Goal: Use online tool/utility: Utilize a website feature to perform a specific function

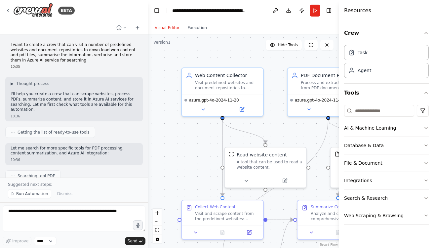
scroll to position [950, 0]
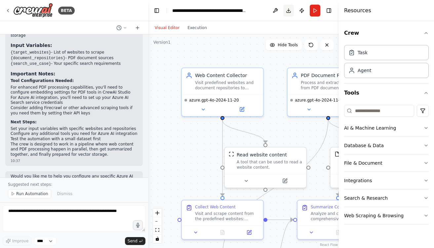
click at [289, 9] on button "Download" at bounding box center [288, 11] width 11 height 12
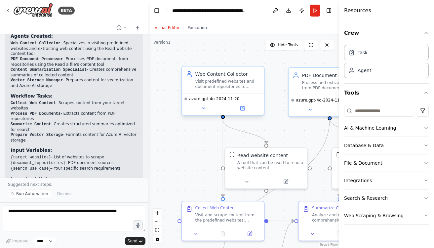
click at [226, 85] on div "Visit predefined websites and document repositories to download web content and…" at bounding box center [227, 84] width 65 height 11
click at [204, 108] on icon at bounding box center [203, 108] width 3 height 1
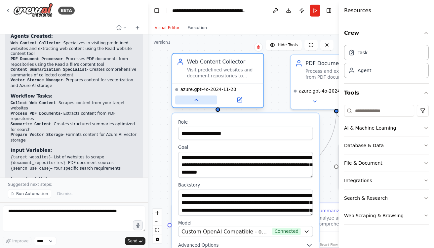
click at [197, 101] on icon at bounding box center [196, 100] width 6 height 6
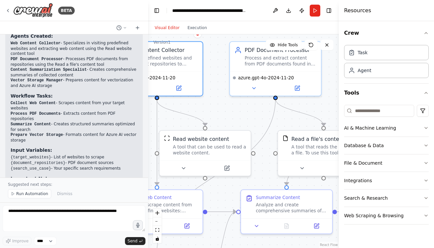
drag, startPoint x: 303, startPoint y: 125, endPoint x: 243, endPoint y: 111, distance: 62.2
click at [243, 111] on div ".deletable-edge-delete-btn { width: 20px; height: 20px; border: 0px solid #ffff…" at bounding box center [243, 140] width 191 height 213
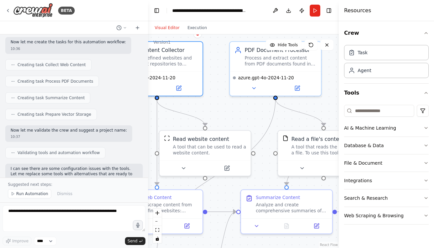
scroll to position [0, 0]
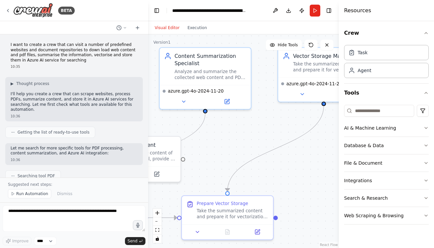
drag, startPoint x: 255, startPoint y: 108, endPoint x: 78, endPoint y: 116, distance: 177.3
click at [70, 115] on div "BETA I want to create a crew that can visit a number of predefined websites and…" at bounding box center [217, 124] width 434 height 248
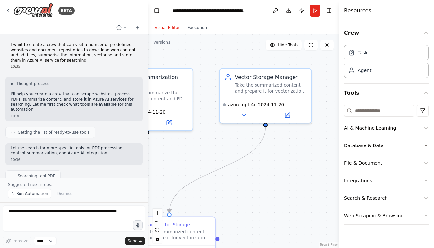
drag, startPoint x: 292, startPoint y: 118, endPoint x: 230, endPoint y: 139, distance: 65.1
click at [230, 139] on div ".deletable-edge-delete-btn { width: 20px; height: 20px; border: 0px solid #ffff…" at bounding box center [243, 140] width 191 height 213
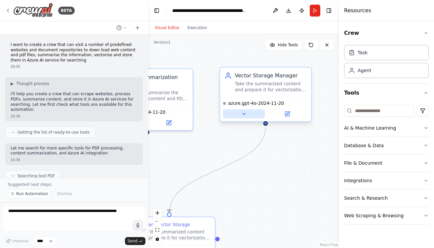
click at [243, 113] on icon at bounding box center [243, 113] width 3 height 1
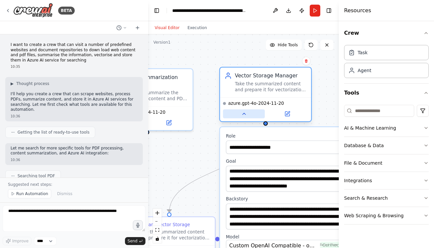
click at [243, 113] on icon at bounding box center [243, 113] width 3 height 1
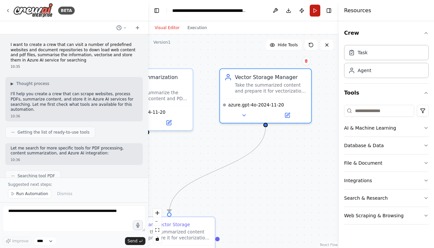
click at [313, 5] on button "Run" at bounding box center [315, 11] width 11 height 12
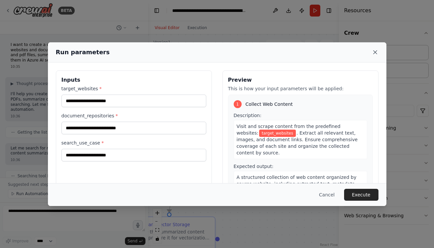
click at [374, 52] on icon at bounding box center [374, 52] width 3 height 3
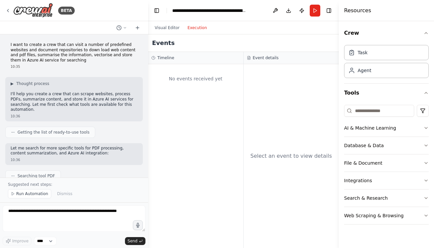
click at [197, 26] on button "Execution" at bounding box center [196, 28] width 27 height 8
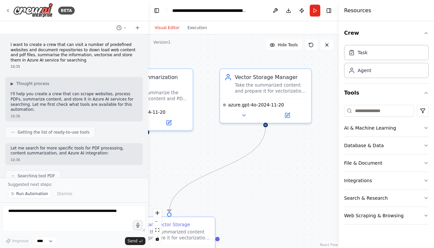
click at [167, 27] on button "Visual Editor" at bounding box center [167, 28] width 33 height 8
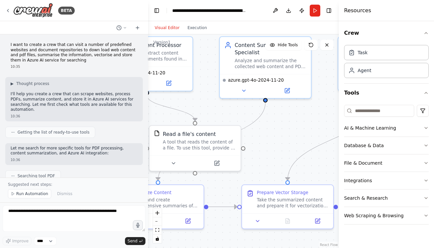
drag, startPoint x: 199, startPoint y: 149, endPoint x: 317, endPoint y: 117, distance: 122.5
click at [317, 117] on div ".deletable-edge-delete-btn { width: 20px; height: 20px; border: 0px solid #ffff…" at bounding box center [243, 140] width 191 height 213
click at [189, 139] on div "A tool that reads the content of a file. To use this tool, provide a 'file_path…" at bounding box center [199, 143] width 73 height 12
click at [174, 162] on icon at bounding box center [173, 162] width 6 height 6
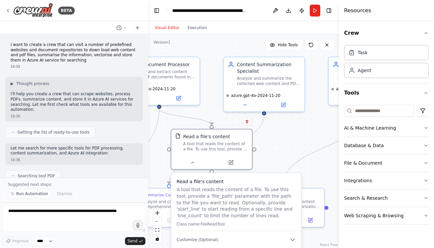
drag, startPoint x: 242, startPoint y: 215, endPoint x: 248, endPoint y: 209, distance: 9.6
click at [248, 209] on p "A tool that reads the content of a file. To use this tool, provide a 'file_path…" at bounding box center [235, 202] width 119 height 33
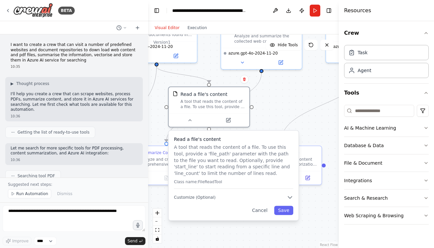
drag, startPoint x: 309, startPoint y: 137, endPoint x: 307, endPoint y: 95, distance: 42.4
click at [307, 95] on div ".deletable-edge-delete-btn { width: 20px; height: 20px; border: 0px solid #ffff…" at bounding box center [243, 140] width 191 height 213
click at [290, 196] on icon "button" at bounding box center [290, 197] width 4 height 2
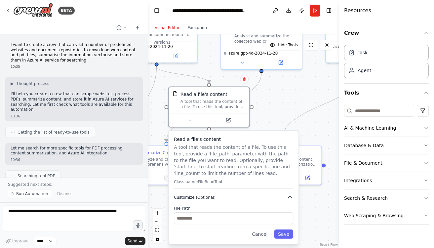
click at [290, 196] on icon "button" at bounding box center [290, 197] width 4 height 2
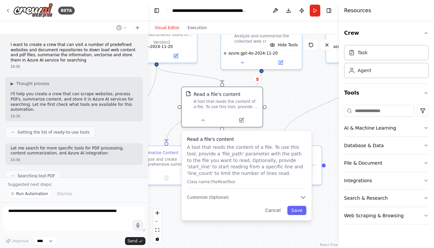
drag, startPoint x: 251, startPoint y: 141, endPoint x: 264, endPoint y: 140, distance: 13.0
click at [264, 140] on h3 "Read a file's content" at bounding box center [246, 139] width 119 height 7
click at [204, 119] on icon at bounding box center [203, 118] width 3 height 1
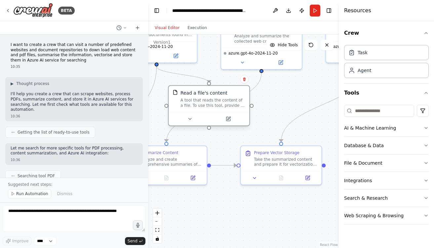
drag, startPoint x: 243, startPoint y: 103, endPoint x: 232, endPoint y: 105, distance: 10.8
click at [232, 105] on div "A tool that reads the content of a file. To use this tool, provide a 'file_path…" at bounding box center [212, 102] width 65 height 11
click at [428, 143] on icon "button" at bounding box center [425, 145] width 5 height 5
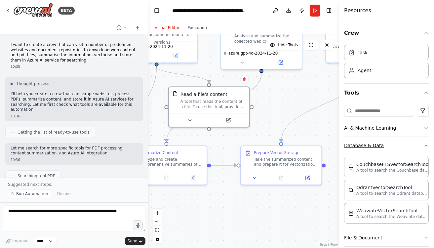
click at [428, 143] on icon "button" at bounding box center [425, 145] width 5 height 5
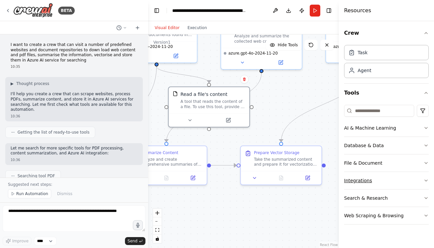
click at [427, 179] on icon "button" at bounding box center [425, 180] width 5 height 5
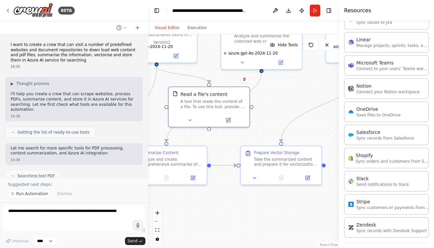
scroll to position [455, 0]
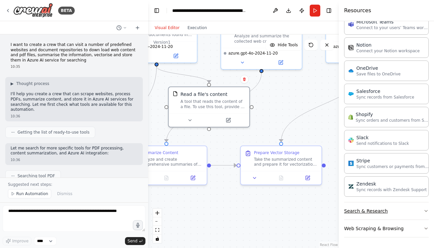
click at [426, 210] on icon "button" at bounding box center [425, 210] width 5 height 5
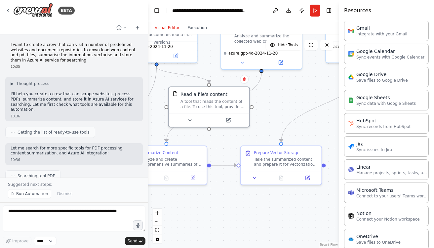
scroll to position [0, 0]
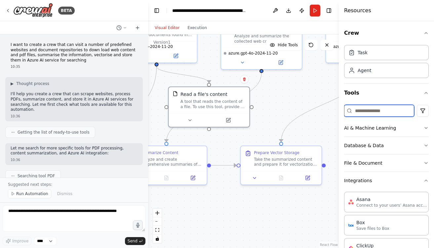
click at [369, 110] on input at bounding box center [379, 111] width 70 height 12
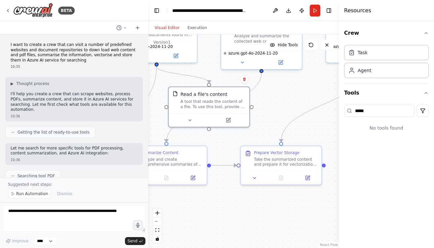
click at [94, 161] on div "I want to create a crew that can visit a number of predefined websites and docu…" at bounding box center [74, 105] width 148 height 143
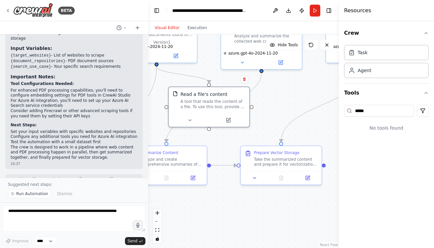
scroll to position [950, 0]
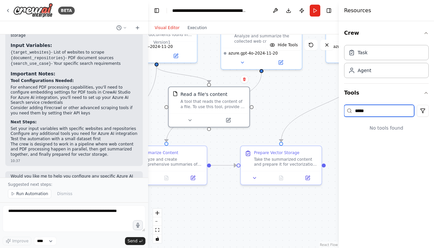
click at [371, 110] on input "*****" at bounding box center [379, 111] width 70 height 12
type input "*"
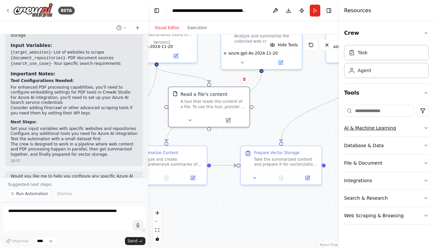
click at [420, 128] on button "AI & Machine Learning" at bounding box center [386, 127] width 85 height 17
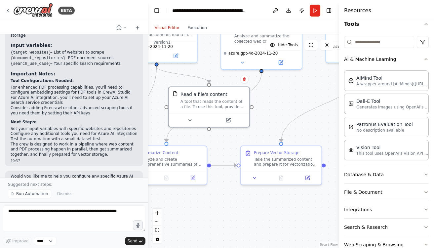
scroll to position [85, 0]
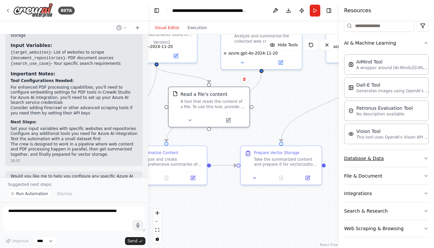
click at [425, 157] on icon "button" at bounding box center [425, 158] width 5 height 5
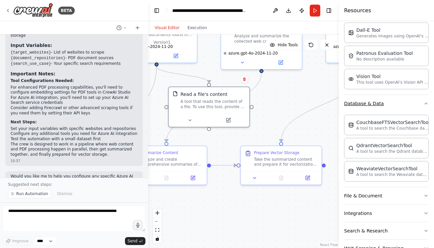
scroll to position [160, 0]
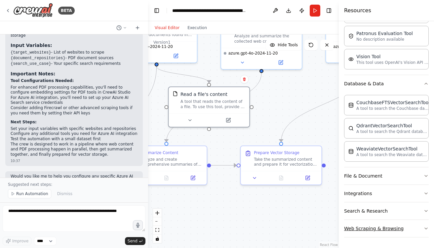
click at [426, 228] on icon "button" at bounding box center [426, 228] width 3 height 1
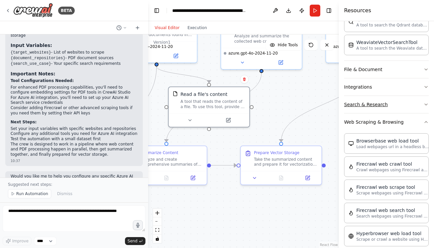
scroll to position [272, 0]
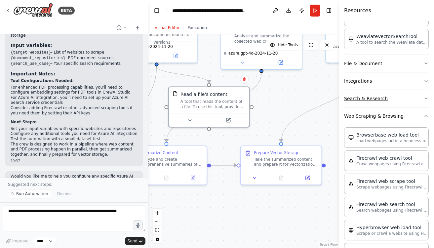
click at [426, 95] on button "Search & Research" at bounding box center [386, 98] width 85 height 17
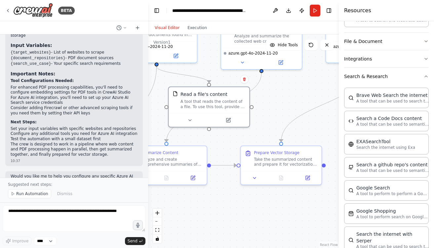
scroll to position [262, 0]
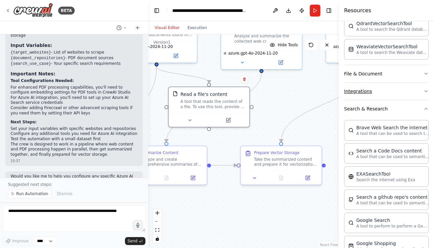
click at [425, 89] on icon "button" at bounding box center [425, 91] width 5 height 5
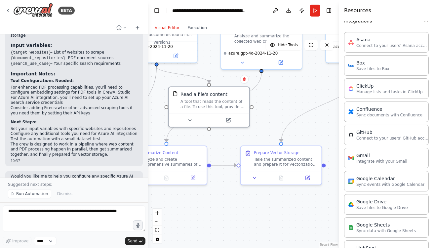
scroll to position [302, 0]
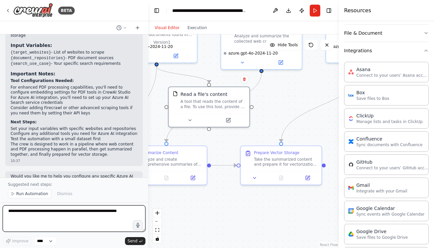
click at [42, 211] on textarea at bounding box center [74, 218] width 143 height 26
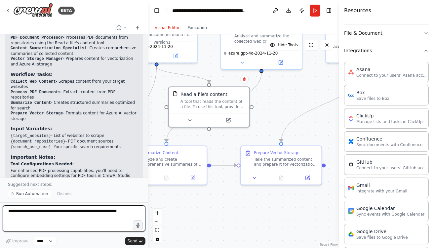
scroll to position [862, 0]
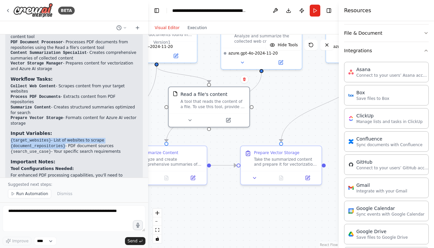
drag, startPoint x: 11, startPoint y: 119, endPoint x: 66, endPoint y: 125, distance: 55.5
click at [66, 138] on ul "{target_websites} - List of websites to scrape {document_repositories} - PDF do…" at bounding box center [74, 146] width 127 height 17
copy ul "{target_websites} - List of websites to scrape {document_repositories}"
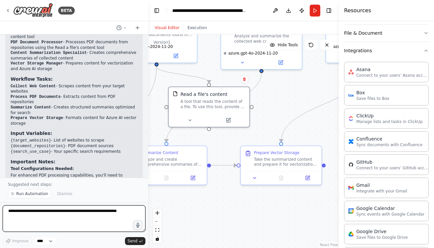
click at [31, 208] on textarea at bounding box center [74, 218] width 143 height 26
paste textarea "**********"
drag, startPoint x: 71, startPoint y: 210, endPoint x: 74, endPoint y: 213, distance: 4.2
click at [74, 213] on textarea "**********" at bounding box center [74, 218] width 143 height 26
drag, startPoint x: 71, startPoint y: 210, endPoint x: 74, endPoint y: 217, distance: 7.5
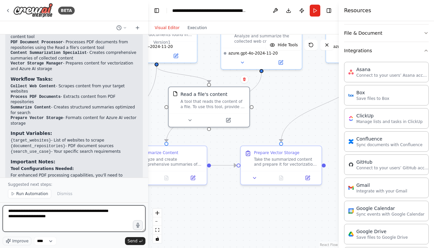
click at [74, 217] on textarea "**********" at bounding box center [74, 218] width 143 height 26
click at [9, 217] on textarea "**********" at bounding box center [74, 218] width 143 height 26
click at [128, 210] on textarea "**********" at bounding box center [74, 218] width 143 height 26
type textarea "**********"
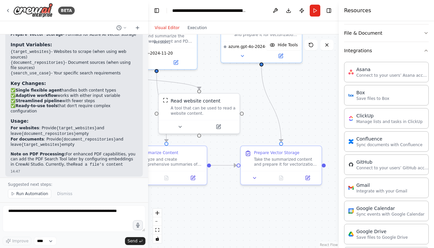
scroll to position [1527, 0]
